Goal: Task Accomplishment & Management: Manage account settings

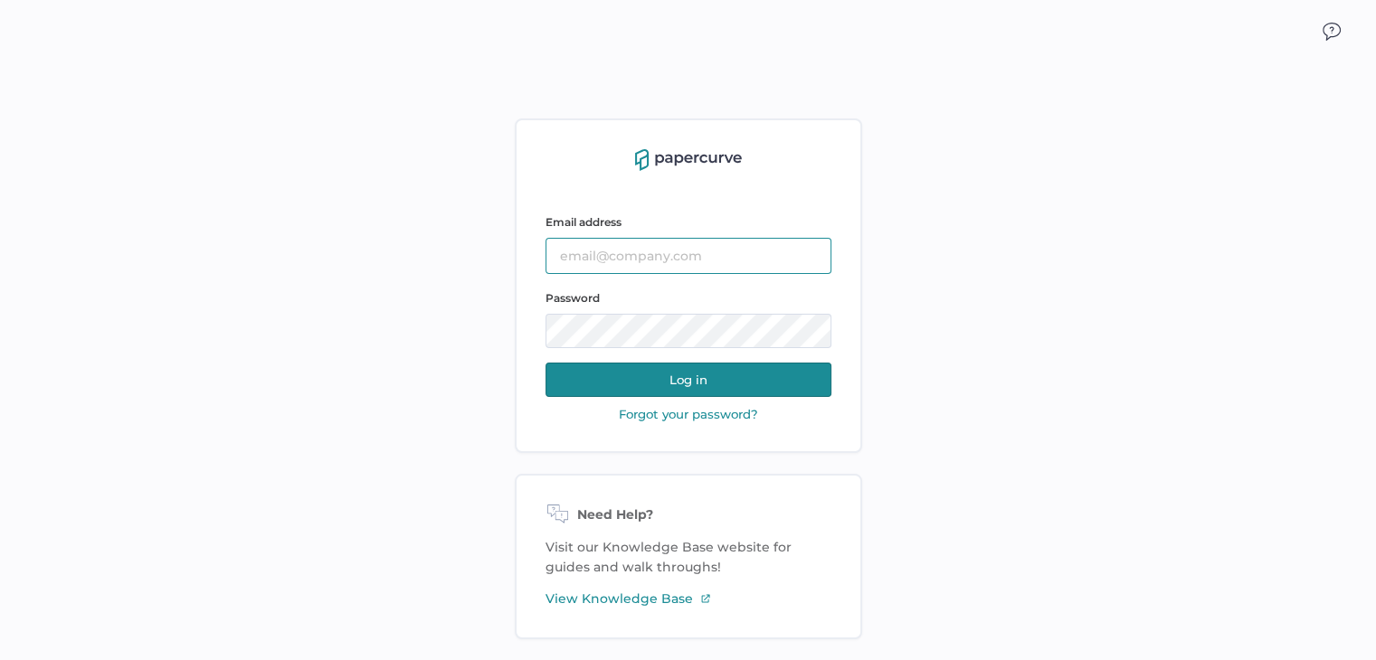
type input "[PERSON_NAME][EMAIL_ADDRESS][DOMAIN_NAME]"
click at [683, 383] on button "Log in" at bounding box center [688, 380] width 286 height 34
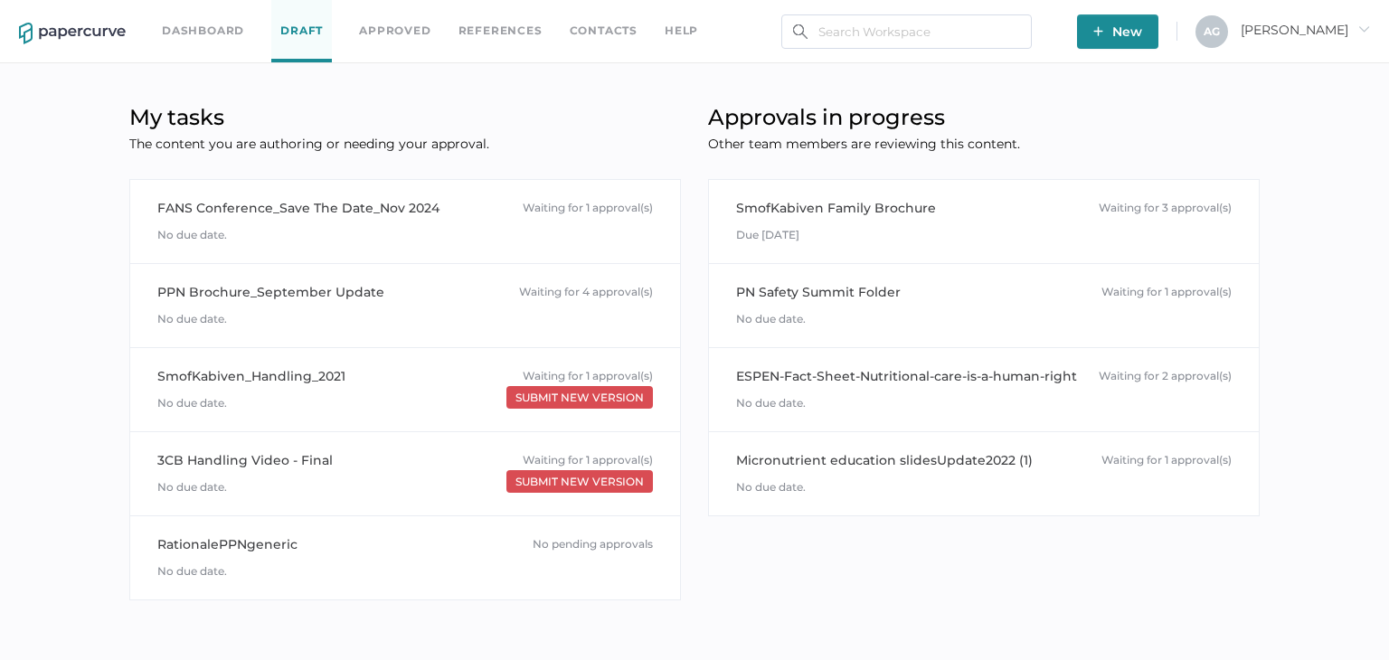
click at [683, 382] on div "My tasks The content you are authoring or needing your approval. FANS Conferenc…" at bounding box center [405, 361] width 579 height 532
click at [215, 26] on link "Dashboard" at bounding box center [203, 31] width 82 height 20
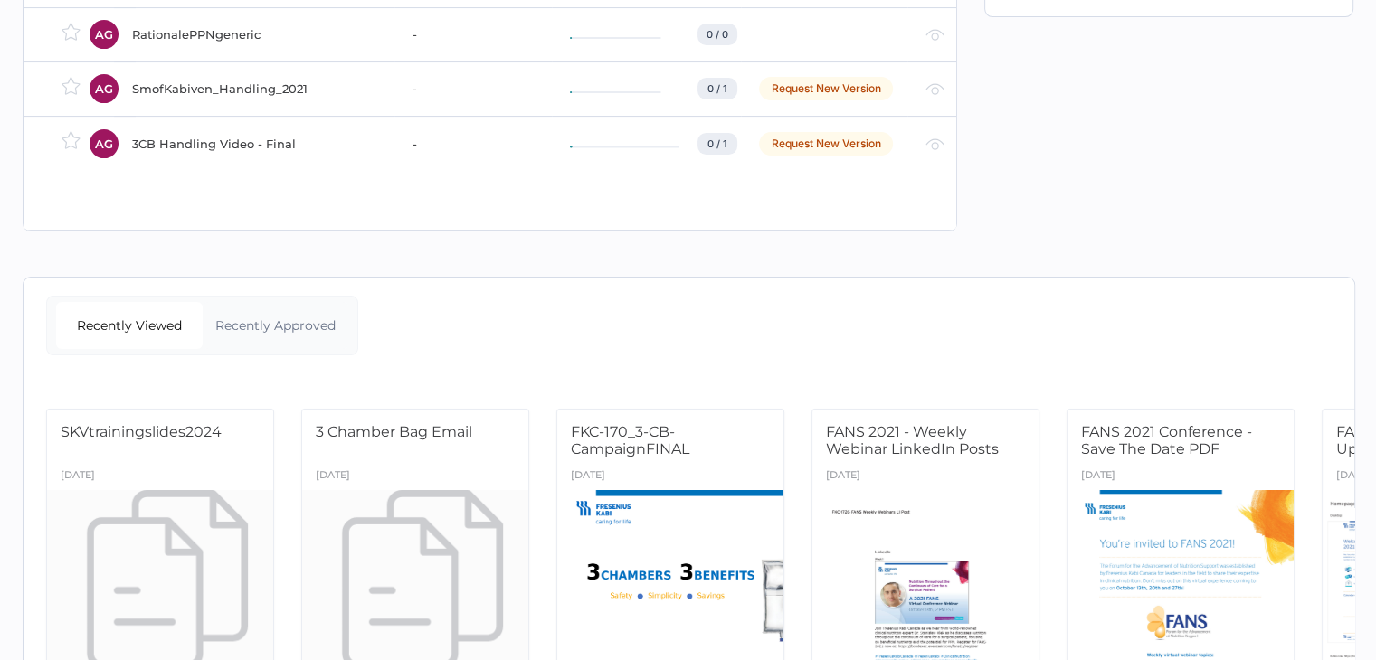
scroll to position [479, 0]
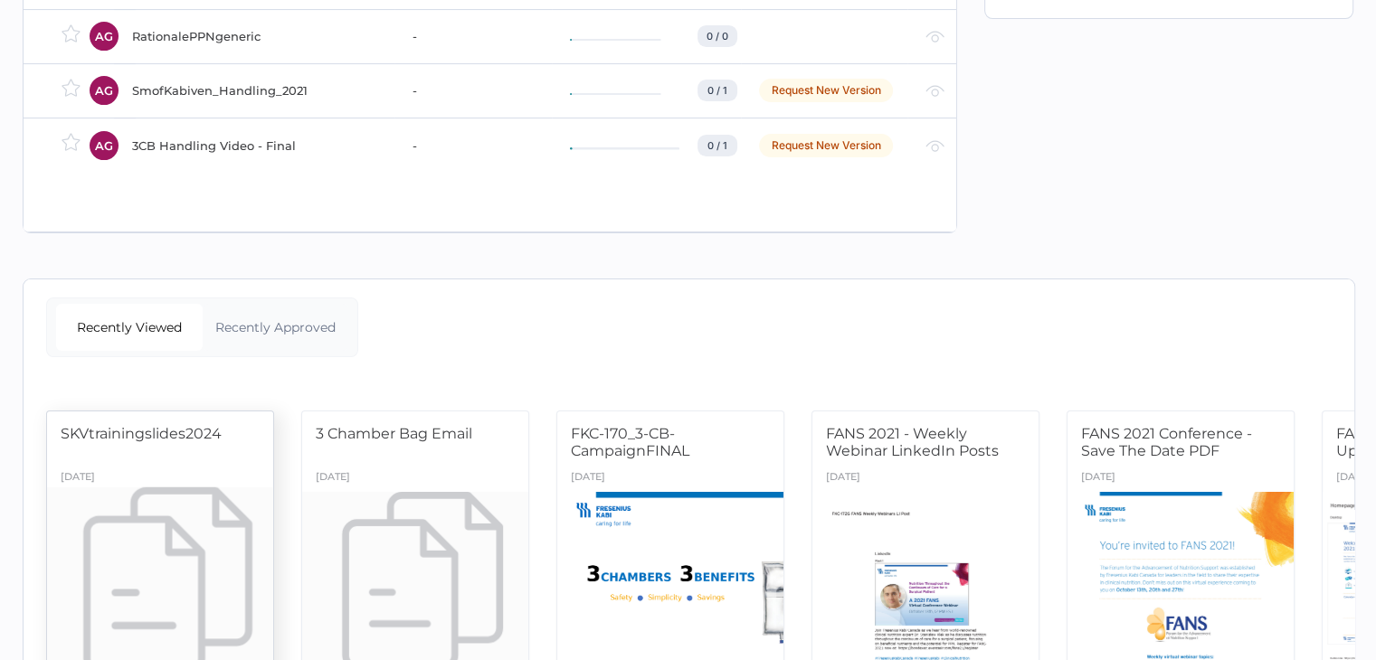
click at [185, 585] on div at bounding box center [161, 588] width 238 height 200
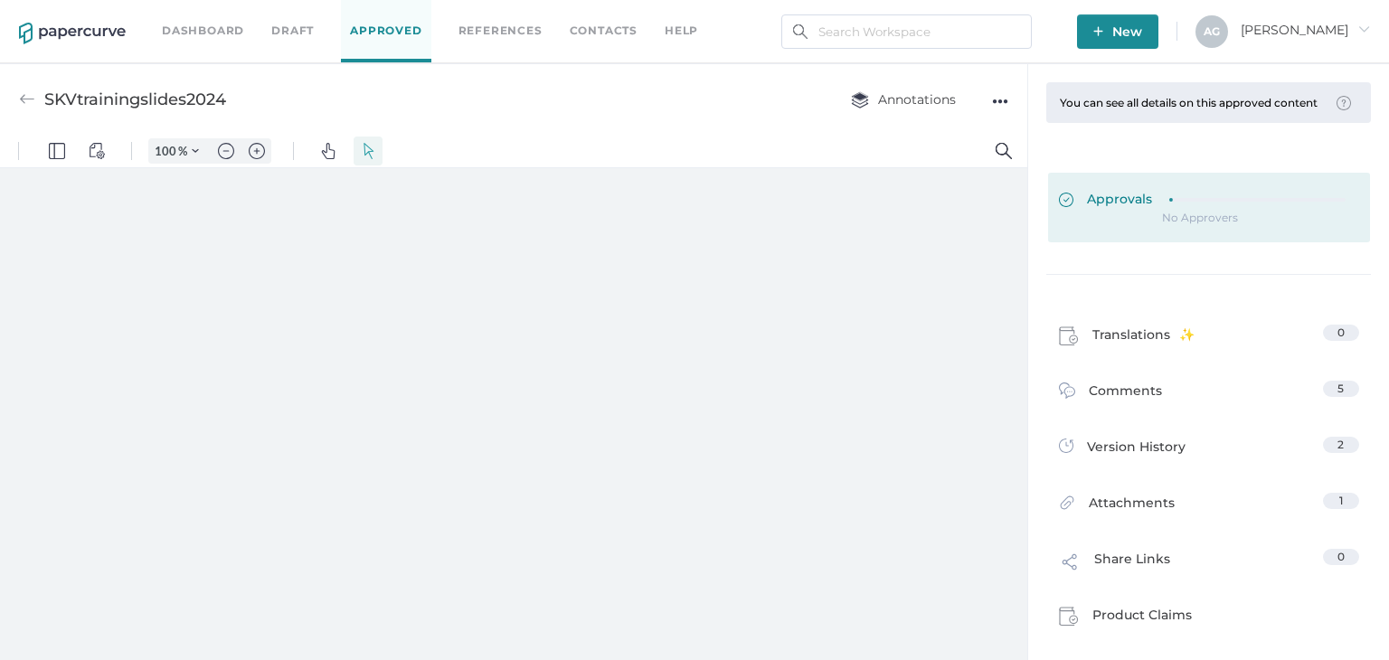
type input "97"
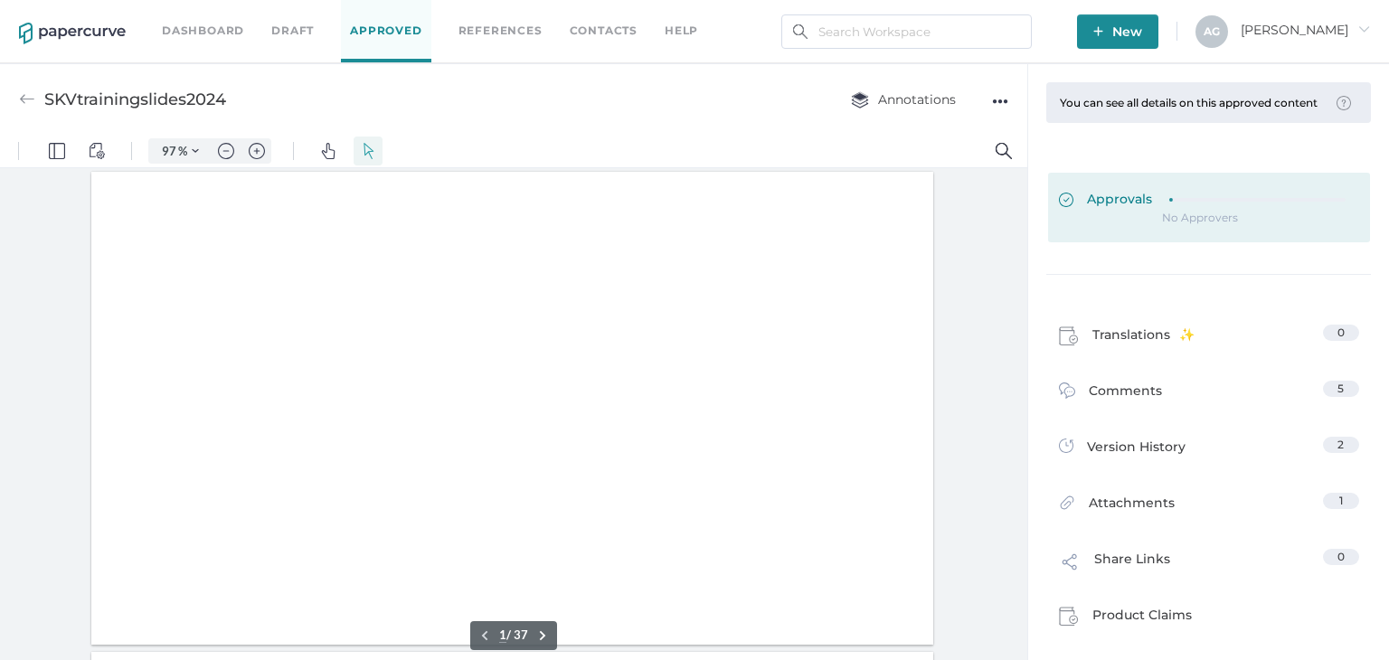
click at [1345, 211] on div "Approvals" at bounding box center [1209, 201] width 300 height 20
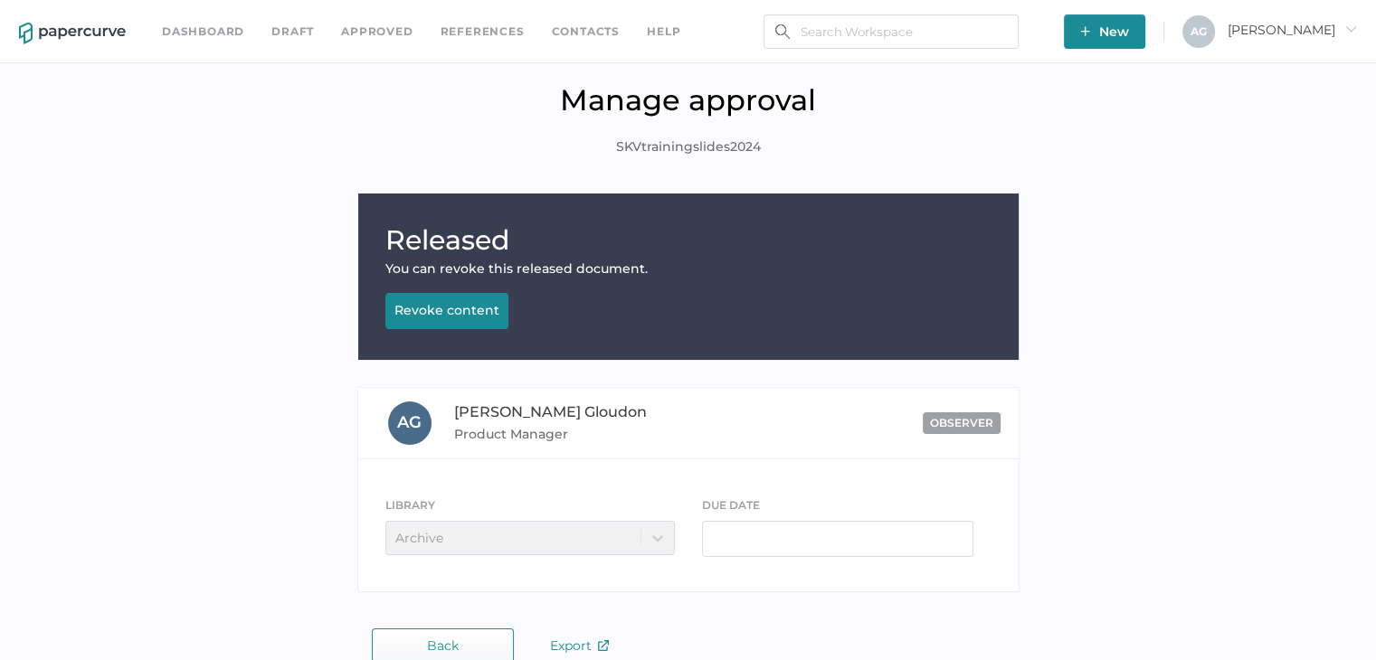
click at [943, 421] on span "observer" at bounding box center [961, 423] width 63 height 14
click at [868, 424] on div "observer" at bounding box center [863, 423] width 273 height 22
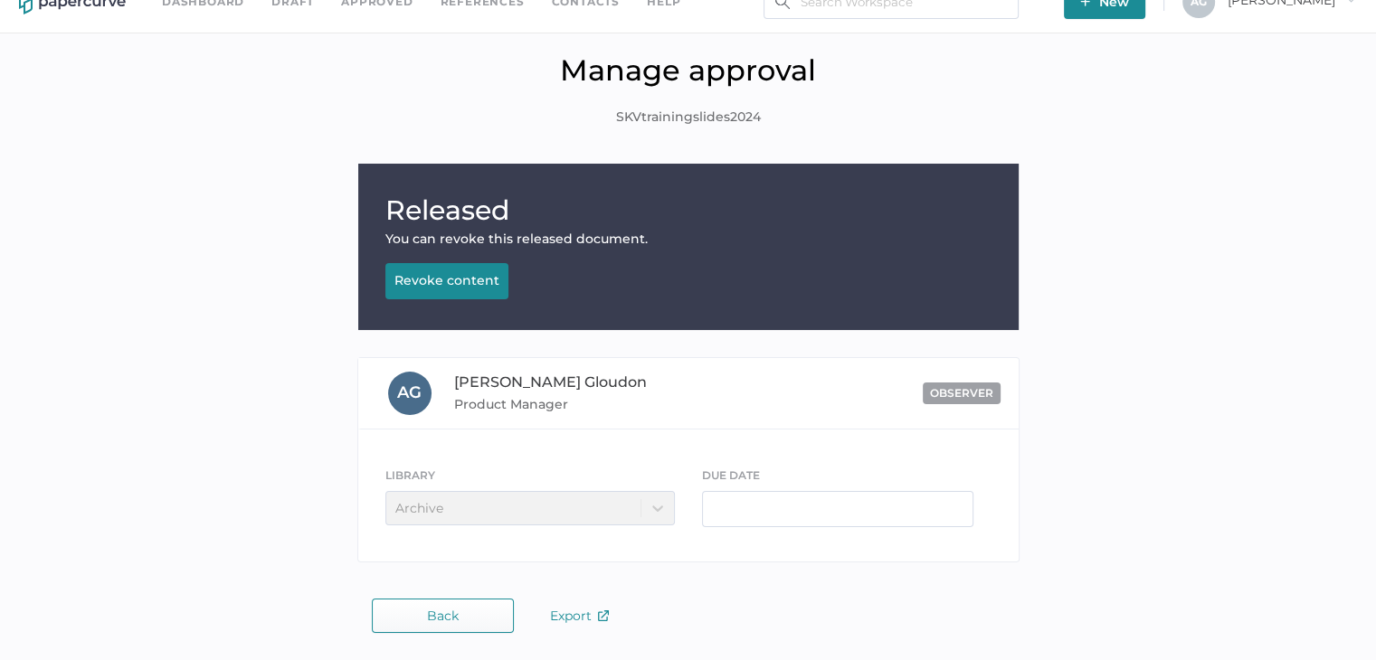
click at [642, 503] on div "LIBRARY Archive" at bounding box center [529, 496] width 289 height 60
click at [487, 408] on span "Product Manager" at bounding box center [590, 405] width 273 height 22
click at [962, 388] on span "observer" at bounding box center [961, 393] width 63 height 14
click at [412, 278] on div "Revoke content" at bounding box center [446, 280] width 105 height 16
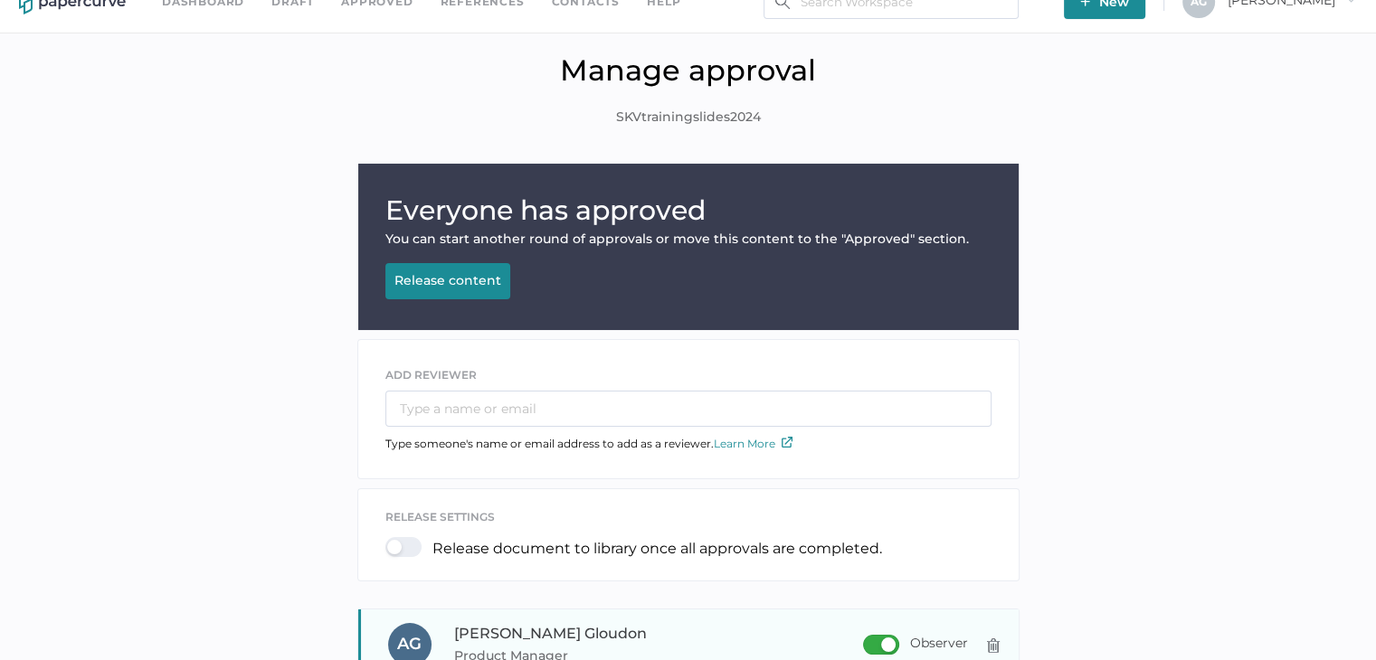
click at [830, 633] on div "observer Observer" at bounding box center [863, 644] width 273 height 27
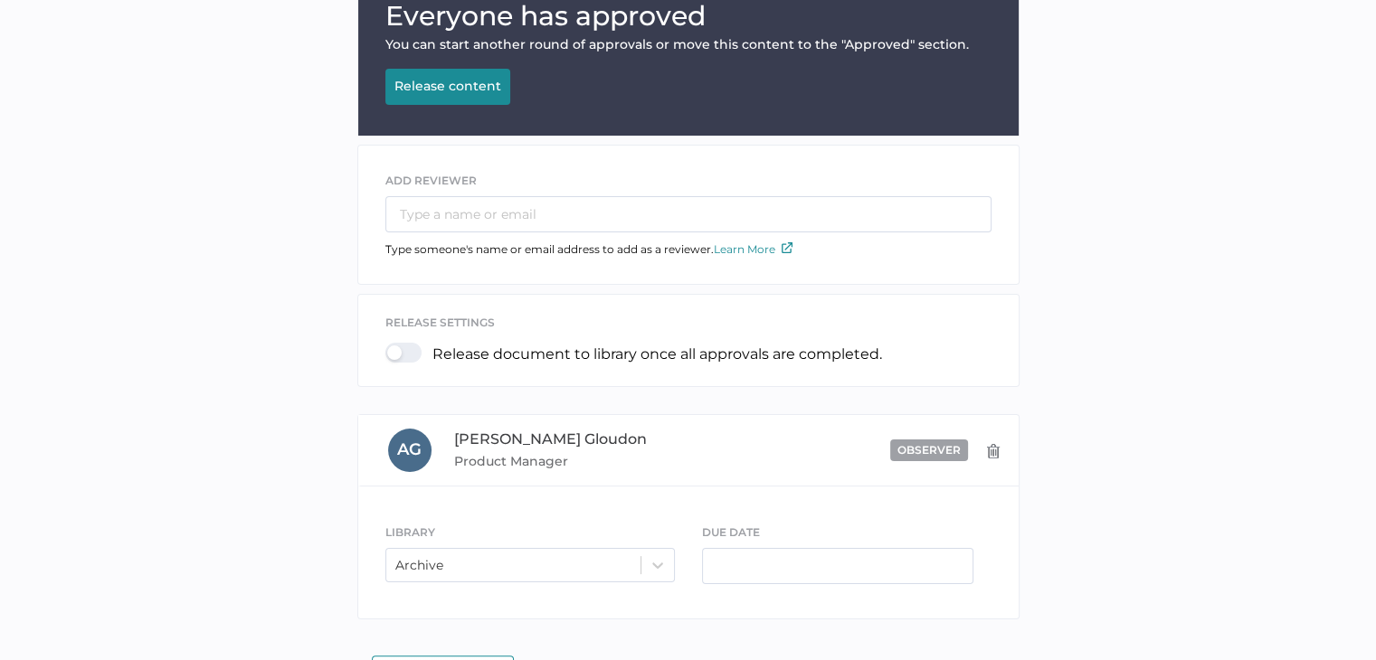
scroll to position [0, 0]
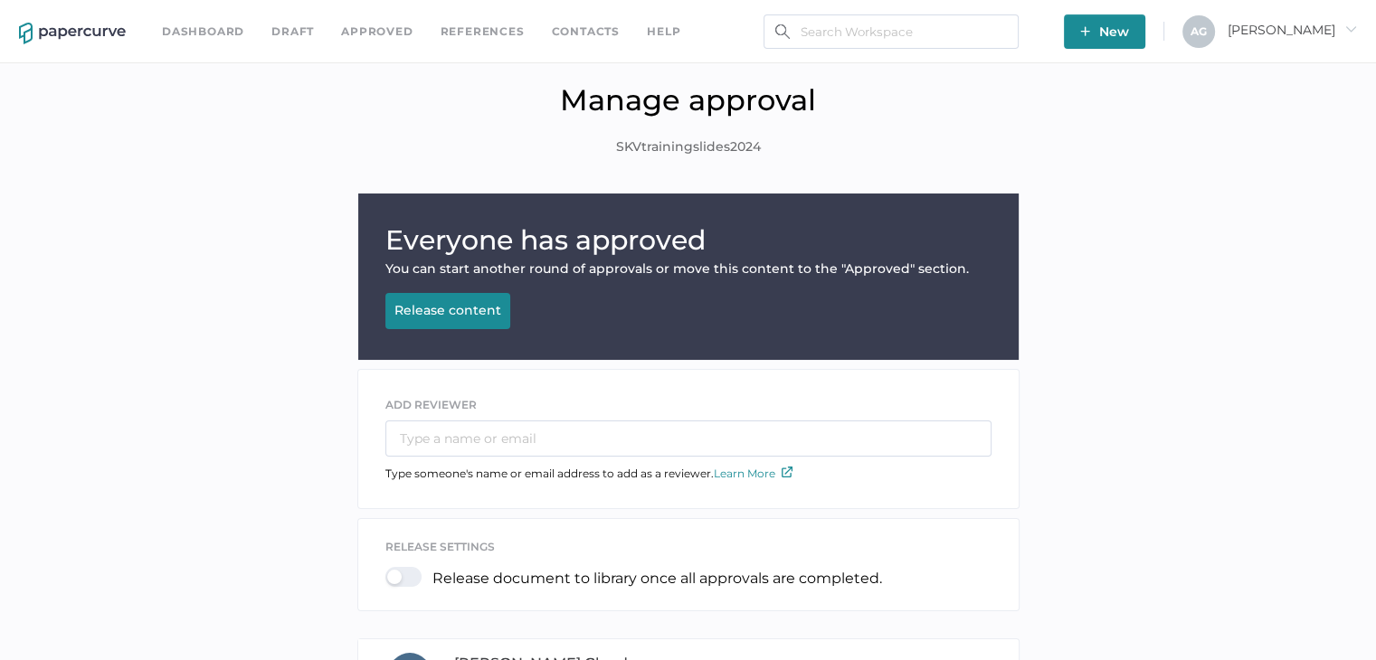
click at [1278, 24] on div "A G Angela arrow_right" at bounding box center [1269, 23] width 175 height 17
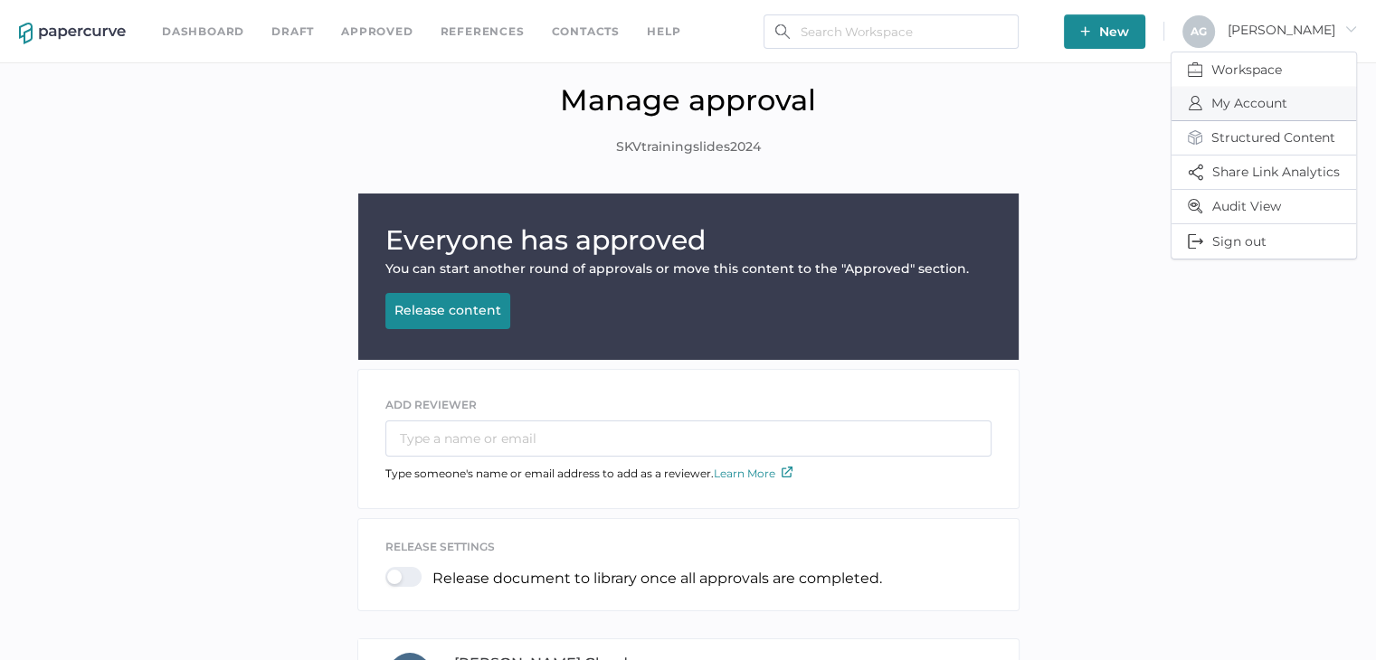
click at [1247, 106] on span "My Account" at bounding box center [1264, 103] width 152 height 33
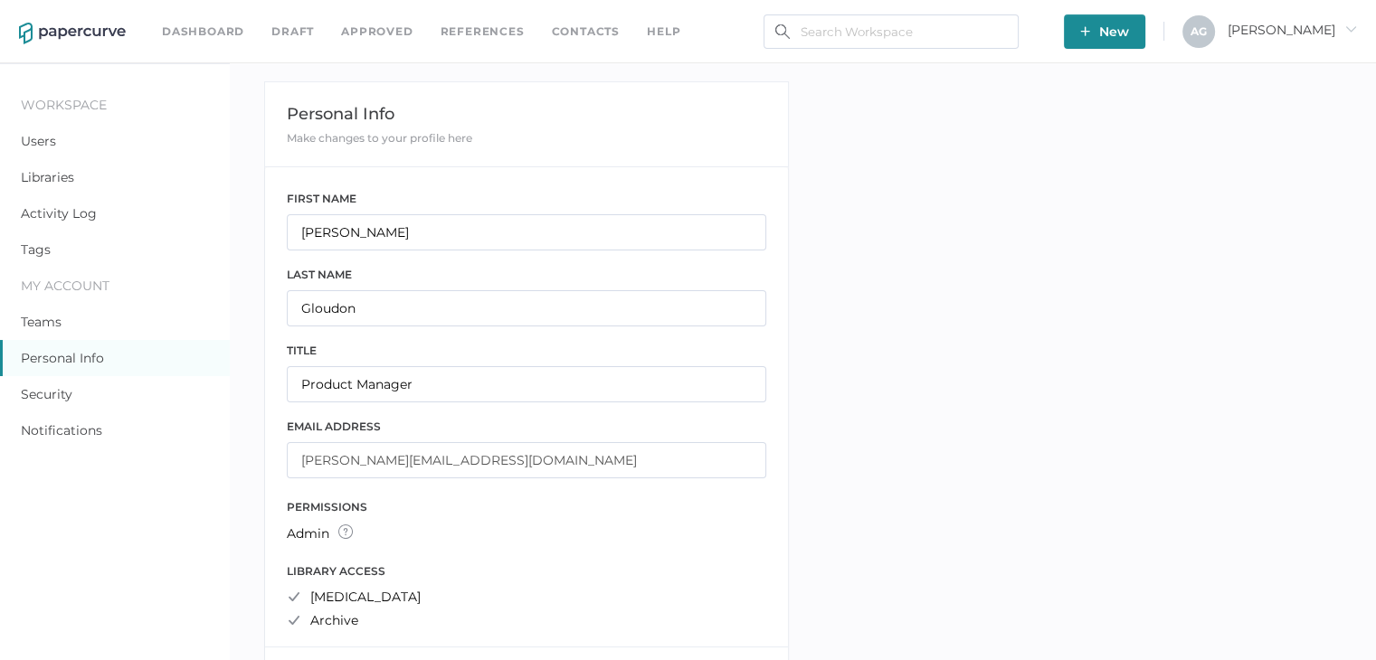
click at [1318, 29] on span "Angela arrow_right" at bounding box center [1292, 30] width 129 height 16
click at [1223, 240] on span "Sign out" at bounding box center [1264, 241] width 152 height 34
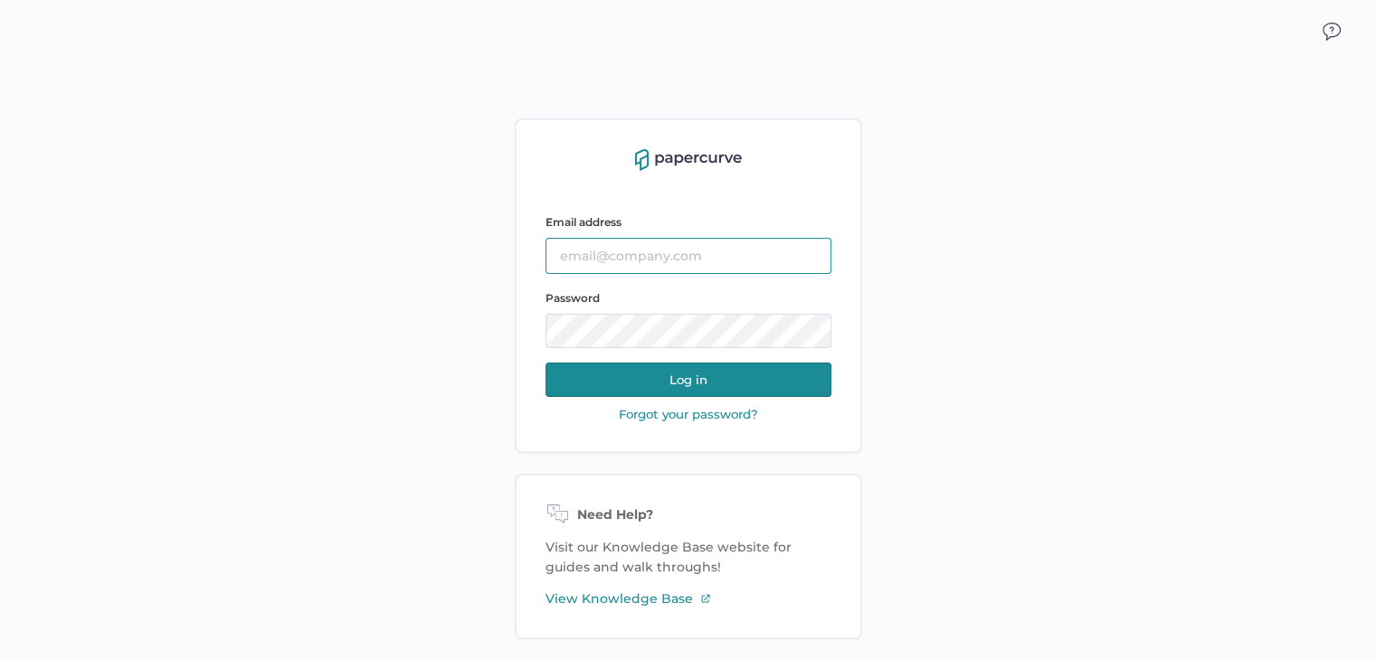
type input "[PERSON_NAME][EMAIL_ADDRESS][DOMAIN_NAME]"
